Goal: Find specific page/section: Find specific page/section

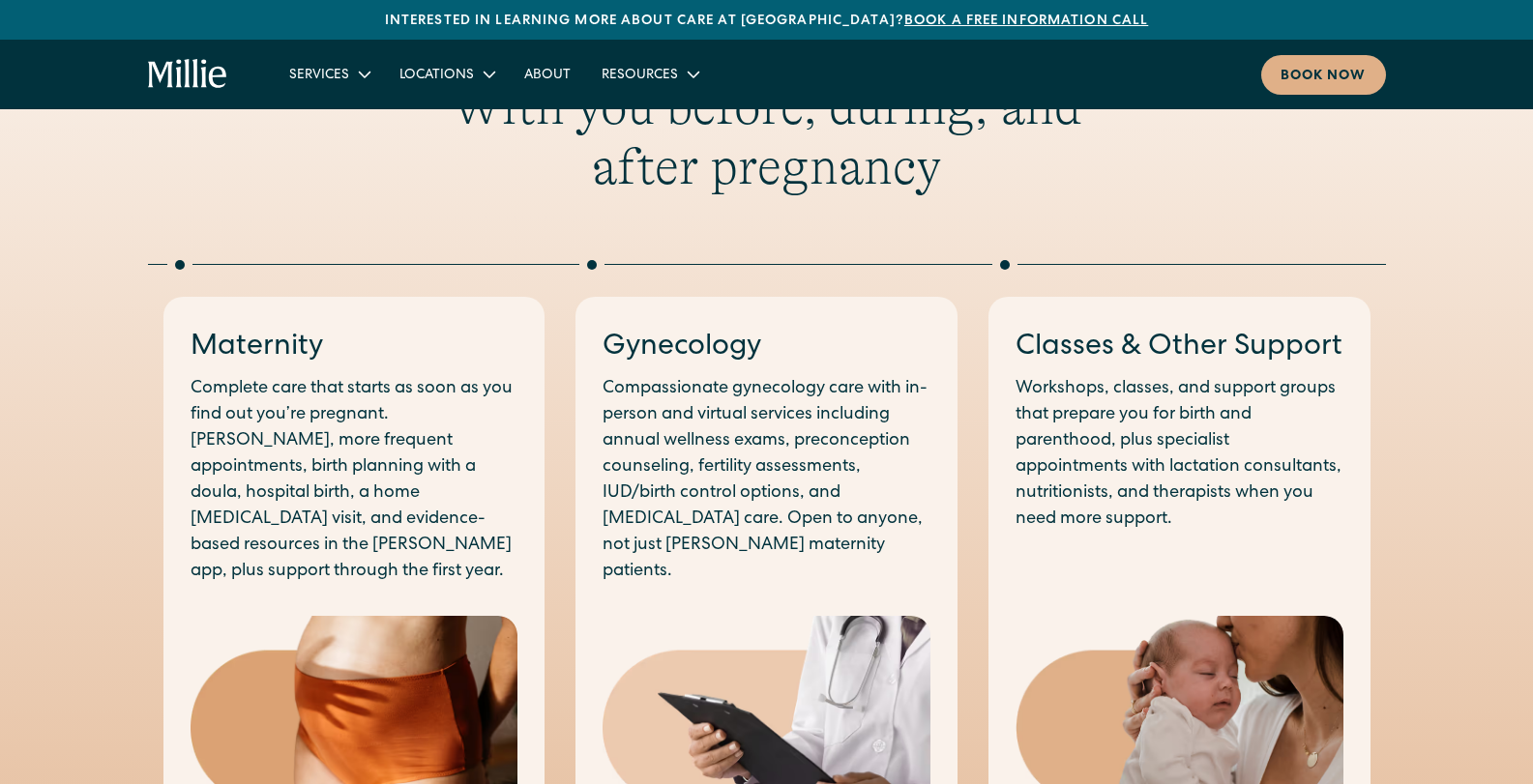
scroll to position [1064, 0]
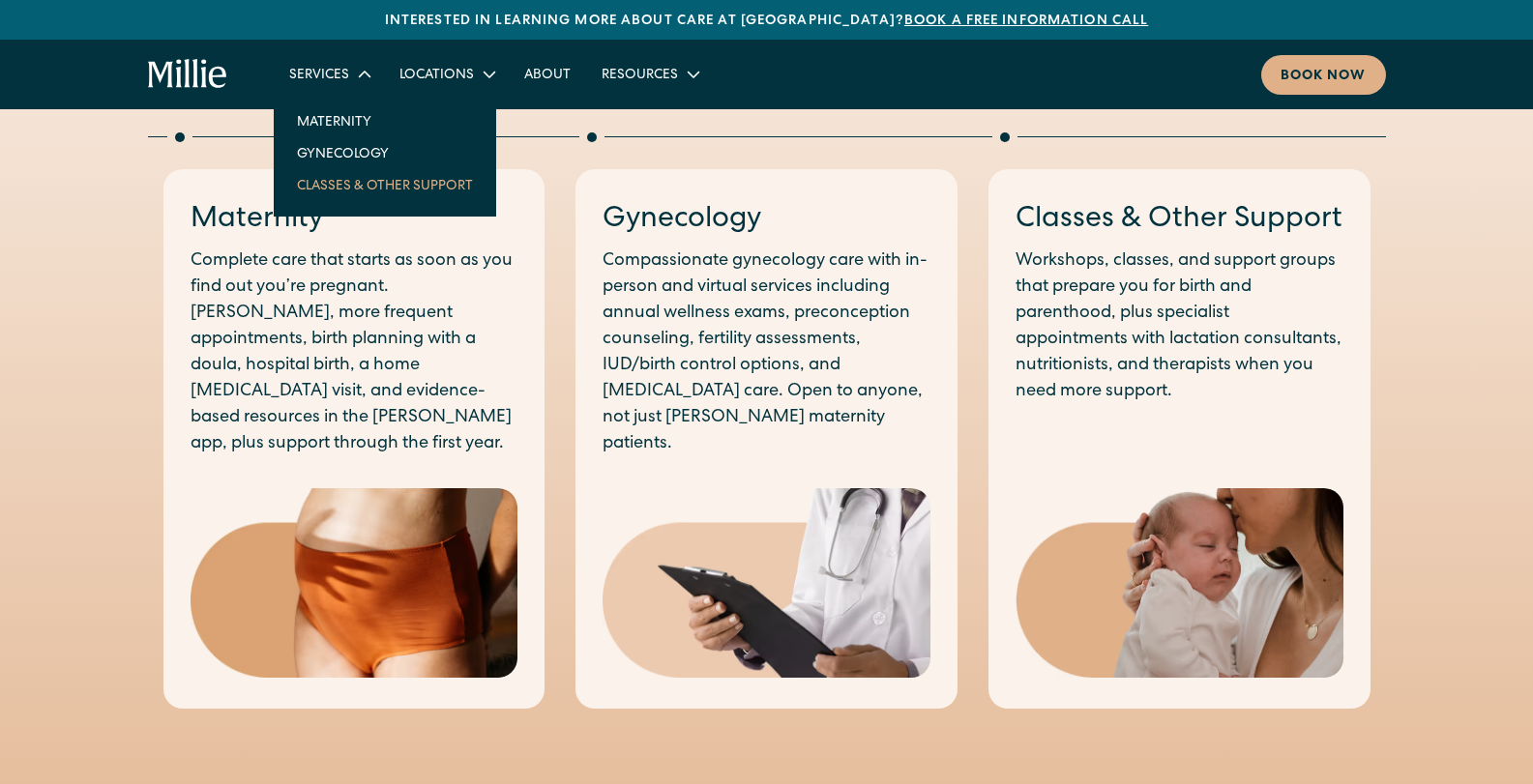
click at [341, 185] on link "Classes & Other Support" at bounding box center [385, 185] width 207 height 32
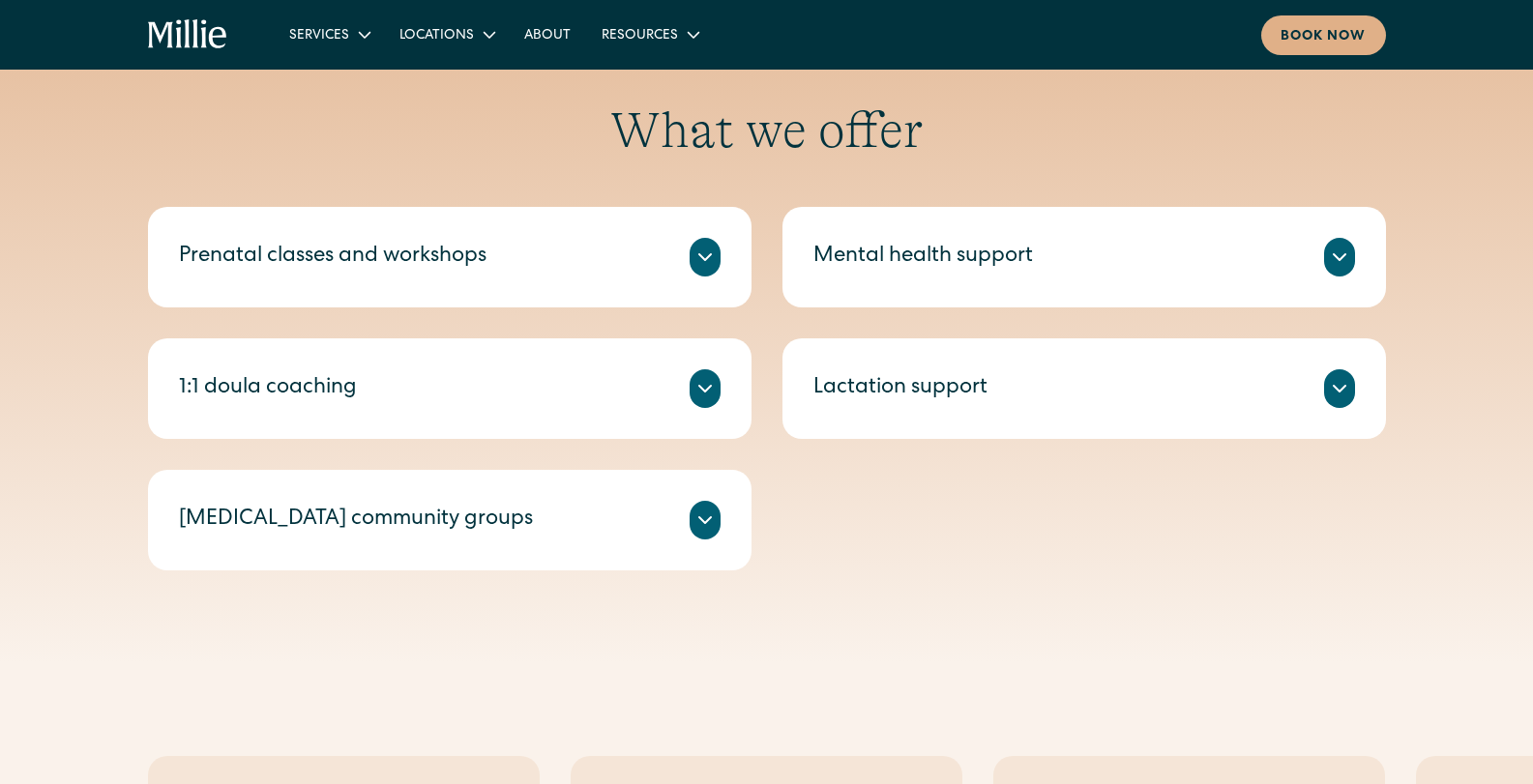
scroll to position [774, 0]
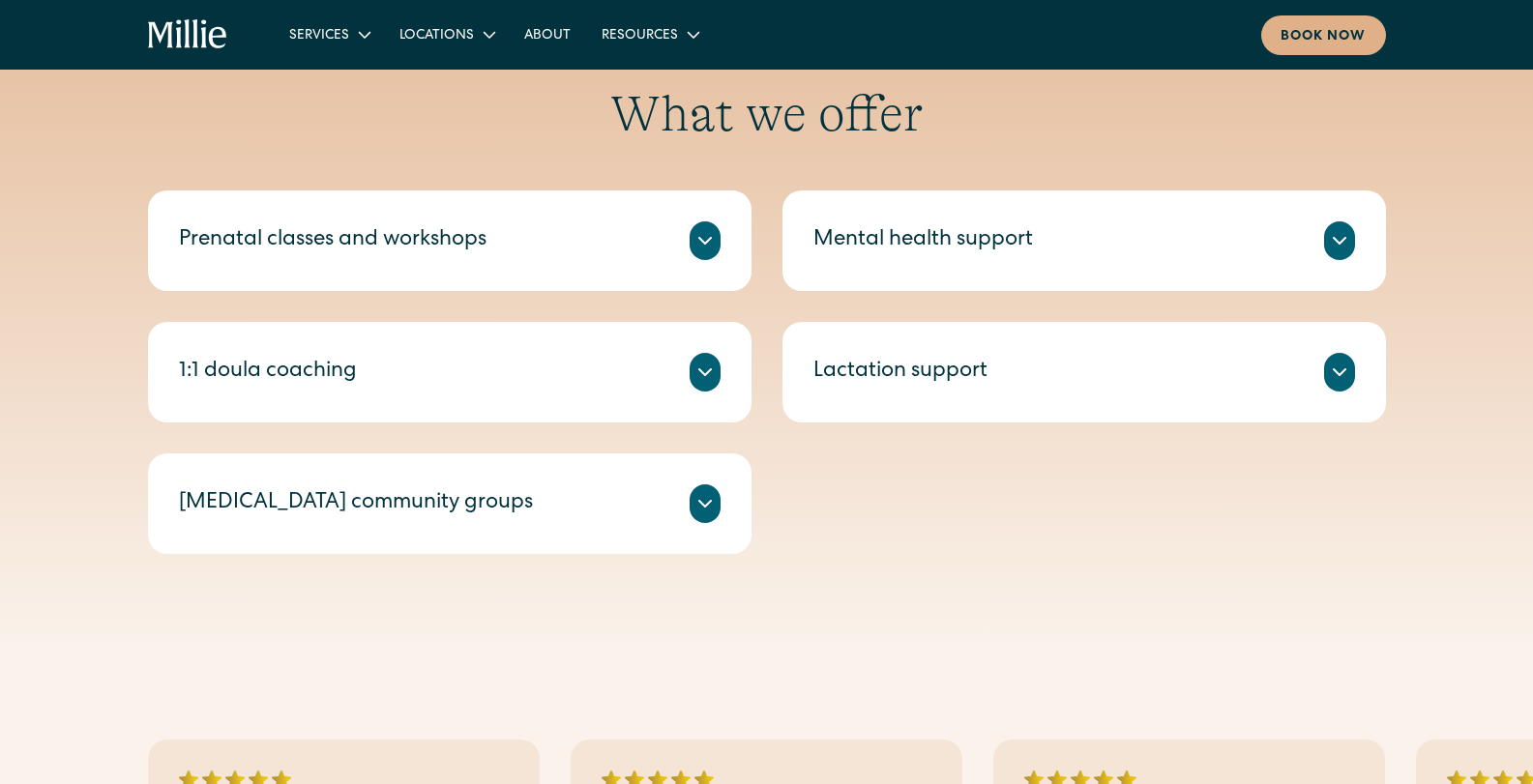
click at [697, 370] on icon at bounding box center [705, 373] width 23 height 23
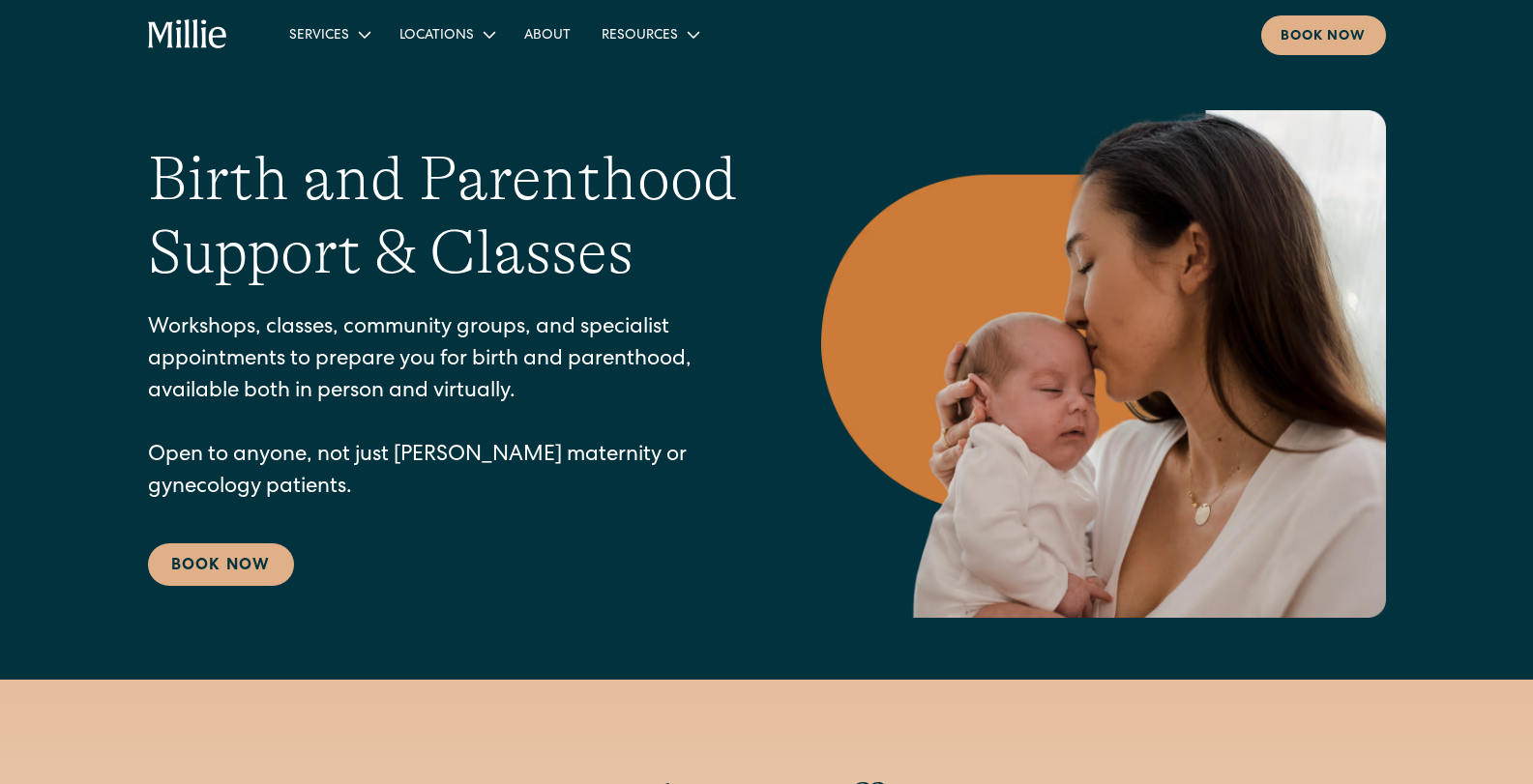
scroll to position [0, 0]
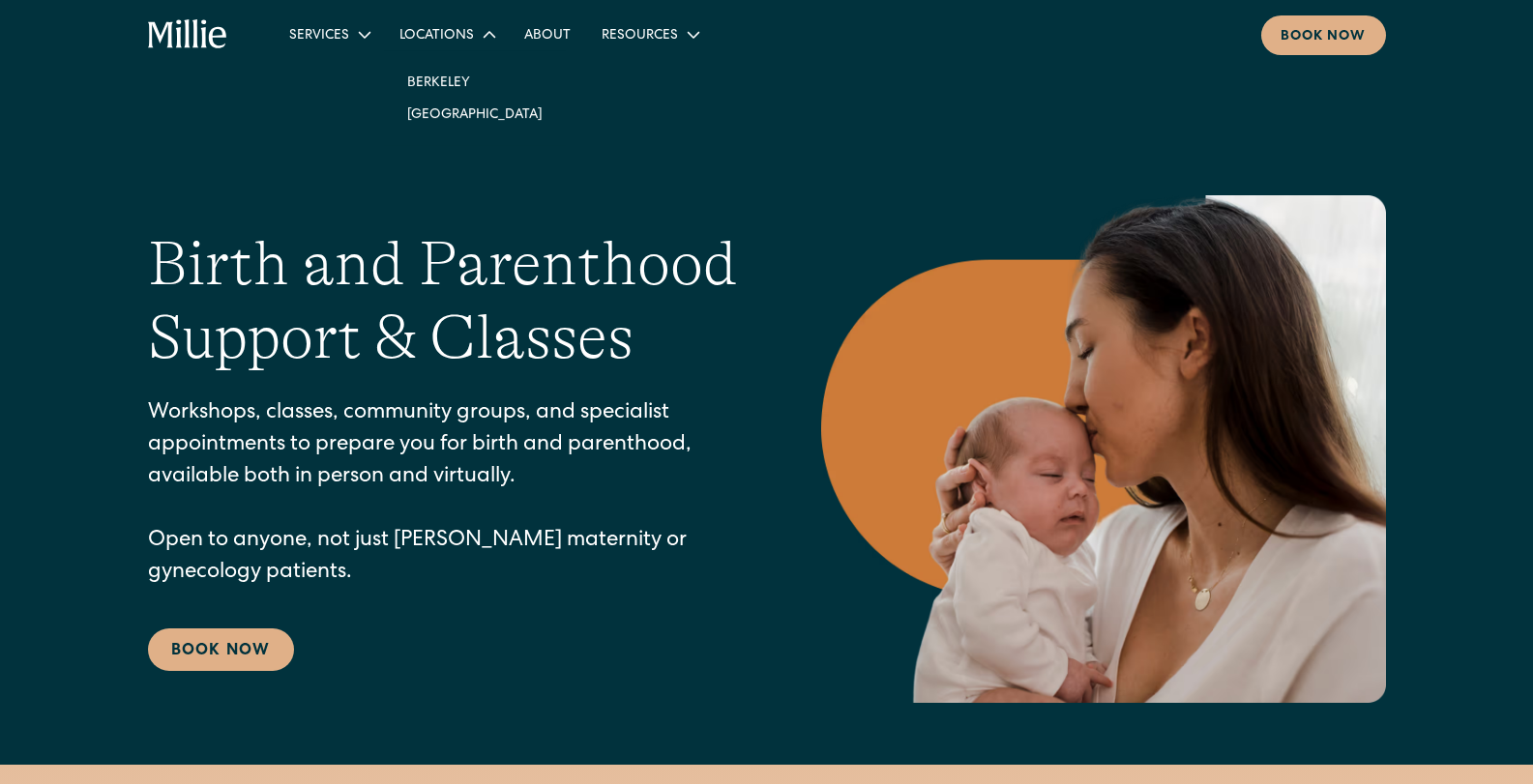
click at [436, 38] on div "Locations" at bounding box center [436, 36] width 74 height 21
click at [428, 119] on link "[GEOGRAPHIC_DATA]" at bounding box center [475, 113] width 166 height 32
